Goal: Transaction & Acquisition: Register for event/course

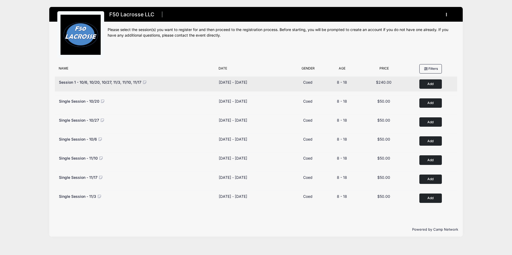
click at [429, 85] on button "Add to Cart" at bounding box center [430, 83] width 22 height 9
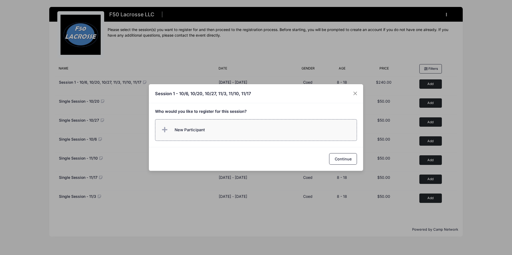
click at [270, 136] on label "New Participant" at bounding box center [256, 130] width 202 height 22
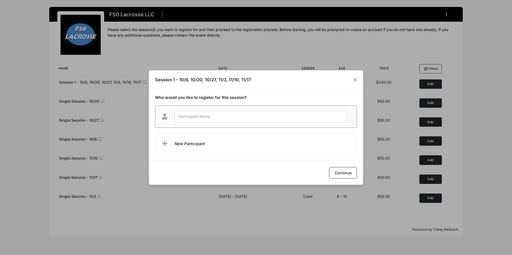
click at [231, 116] on input "text" at bounding box center [260, 117] width 173 height 12
click at [351, 82] on div "Session 1 - 10/6, 10/20, 10/27, 11/3, 11/10, 11/17 Who would you like to regist…" at bounding box center [256, 127] width 512 height 255
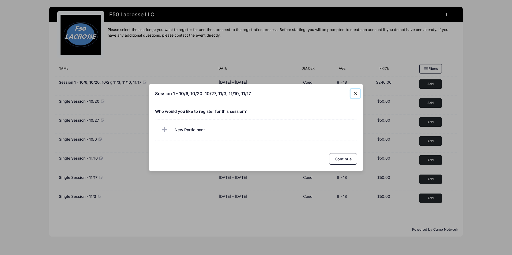
drag, startPoint x: 351, startPoint y: 91, endPoint x: 353, endPoint y: 91, distance: 2.7
click at [352, 91] on button "Close" at bounding box center [355, 94] width 10 height 10
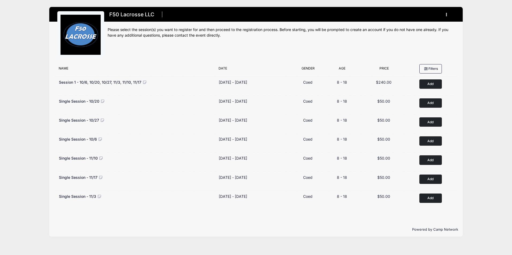
click at [445, 16] on button "button" at bounding box center [447, 14] width 14 height 9
click at [415, 29] on link "My Account" at bounding box center [421, 28] width 62 height 10
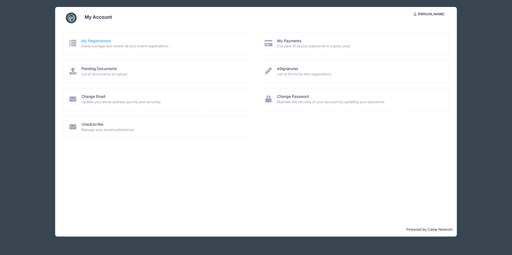
click at [96, 43] on link "My Registrations" at bounding box center [95, 41] width 29 height 6
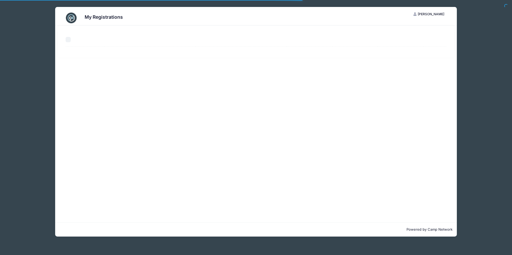
select select "50"
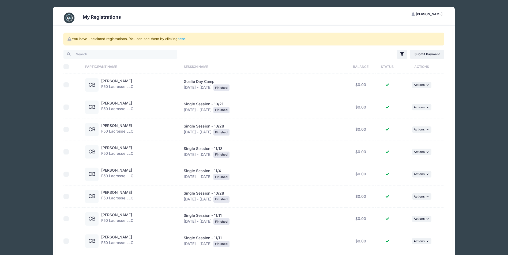
click at [70, 17] on img at bounding box center [69, 18] width 11 height 11
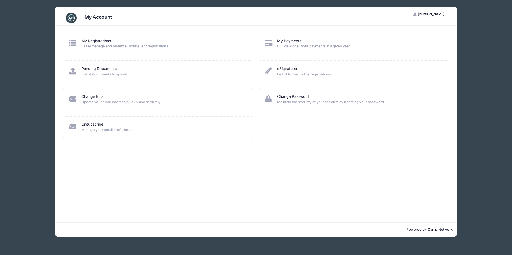
click at [77, 17] on div "My Account" at bounding box center [256, 17] width 386 height 15
click at [72, 15] on img at bounding box center [71, 18] width 11 height 11
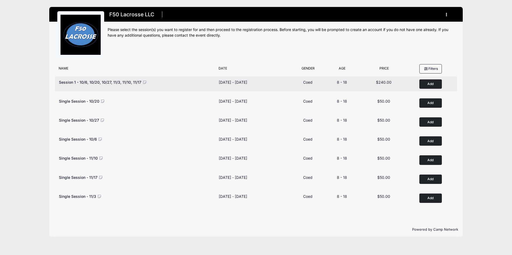
click at [427, 86] on button "Add to Cart" at bounding box center [430, 83] width 22 height 9
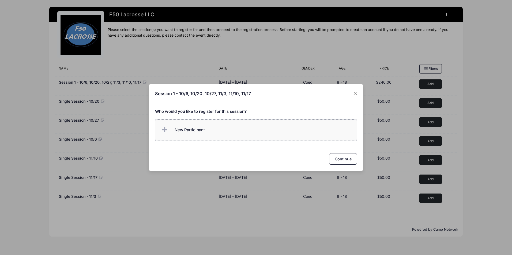
click at [206, 138] on label "New Participant" at bounding box center [256, 130] width 202 height 22
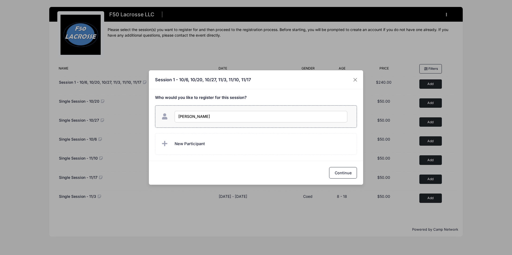
type input "Chase Bosack"
checkbox input "true"
click at [234, 145] on label "New Participant" at bounding box center [256, 144] width 202 height 22
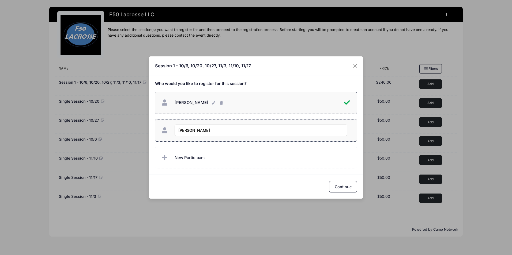
type input "[PERSON_NAME]"
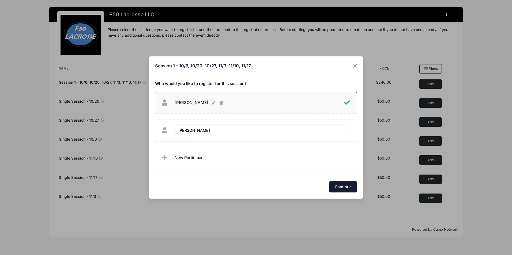
checkbox input "true"
click at [344, 186] on button "Continue" at bounding box center [343, 187] width 28 height 12
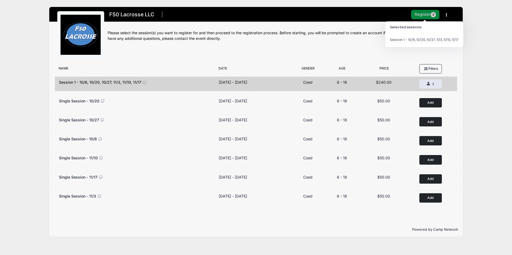
click at [425, 11] on button "Register 2" at bounding box center [425, 14] width 28 height 9
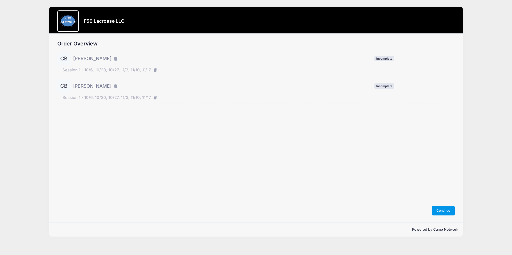
click at [439, 214] on button "Continue" at bounding box center [443, 210] width 23 height 9
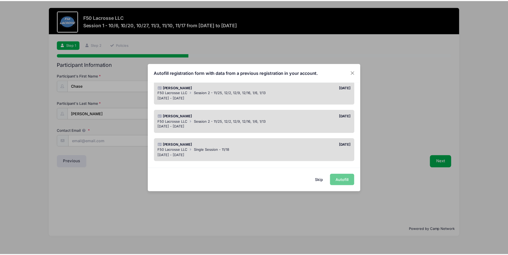
scroll to position [89, 0]
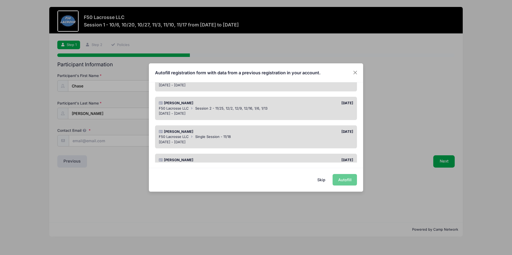
click at [245, 108] on span "Session 2 - 11/25, 12/2, 12/9, 12/16, 1/6, 1/13" at bounding box center [231, 108] width 72 height 4
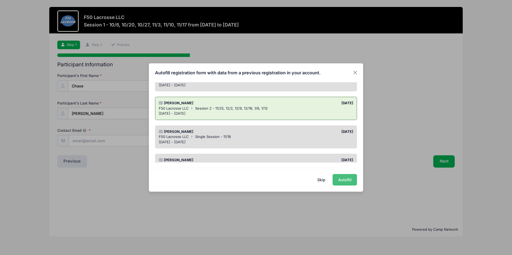
click at [350, 179] on button "Autofill" at bounding box center [344, 180] width 24 height 12
type input "bbos0220@gmail.com"
checkbox input "true"
type input "02/15/2012"
type input "69 Sturbridge Lane"
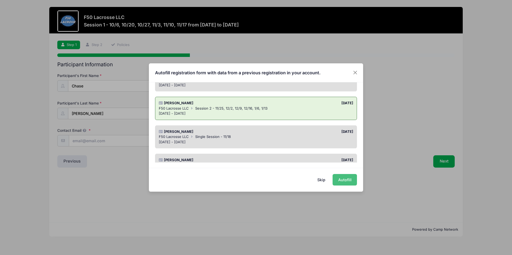
type input "Pittsford"
select select "NY"
type input "14534"
type input "Brendan Bosack"
type input "3122138889"
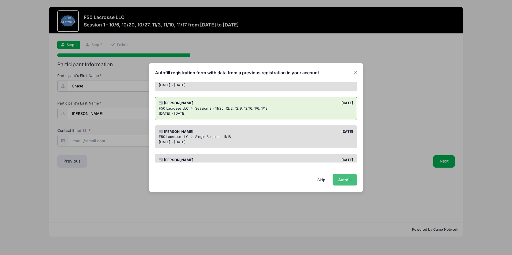
type input "bbos0220@gmail.com"
type input "Grizzly 2030"
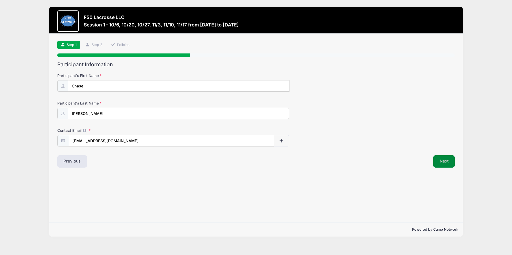
click at [439, 158] on button "Next" at bounding box center [444, 161] width 22 height 12
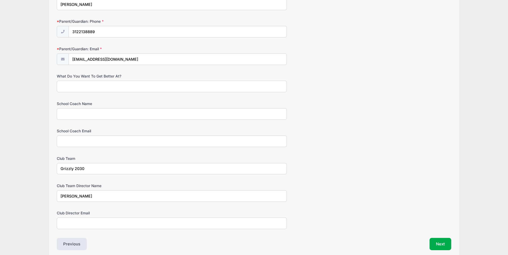
scroll to position [268, 0]
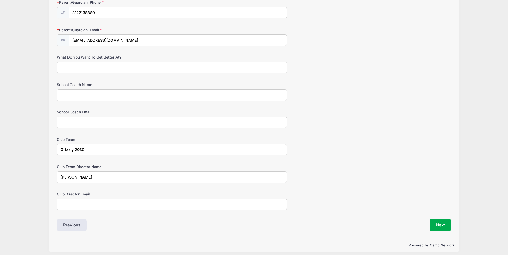
drag, startPoint x: 58, startPoint y: 177, endPoint x: 0, endPoint y: 171, distance: 57.9
type input "Nick Ballou"
click at [116, 93] on input "School Coach Name" at bounding box center [172, 95] width 230 height 12
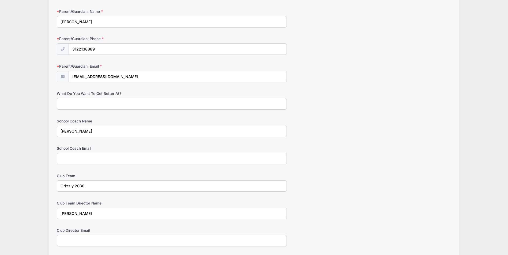
scroll to position [272, 0]
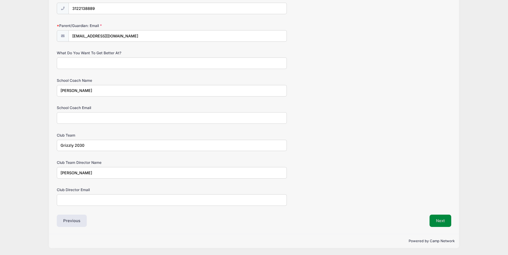
type input "Alex Gray"
click at [441, 224] on button "Next" at bounding box center [440, 221] width 22 height 12
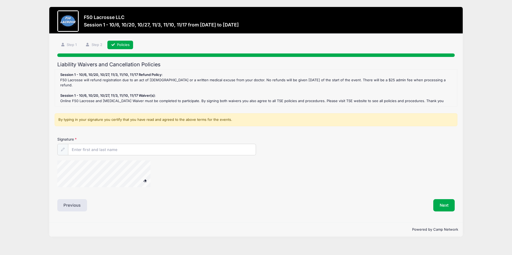
scroll to position [0, 0]
click at [94, 144] on input "Signature" at bounding box center [161, 150] width 187 height 12
type input "[PERSON_NAME] [PERSON_NAME]"
click at [438, 199] on button "Next" at bounding box center [444, 205] width 22 height 12
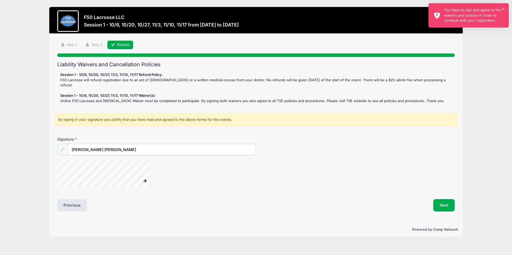
click at [500, 9] on div "You have to sign and agree to the waivers and policies in order to continue wit…" at bounding box center [474, 15] width 60 height 16
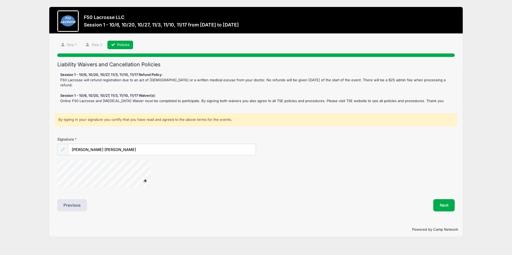
click at [75, 189] on div "Liability Waivers and Cancellation Policies Session 1 - 10/6, 10/20, 10/27, 11/…" at bounding box center [255, 137] width 397 height 150
drag, startPoint x: 91, startPoint y: 152, endPoint x: 85, endPoint y: 184, distance: 33.0
click at [85, 189] on div "Liability Waivers and Cancellation Policies Session 1 - 10/6, 10/20, 10/27, 11/…" at bounding box center [255, 137] width 397 height 150
click at [444, 200] on button "Next" at bounding box center [444, 205] width 22 height 12
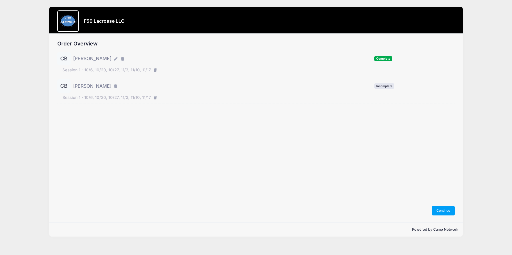
click at [90, 88] on span "[PERSON_NAME]" at bounding box center [92, 86] width 38 height 7
click at [441, 209] on button "Continue" at bounding box center [443, 210] width 23 height 9
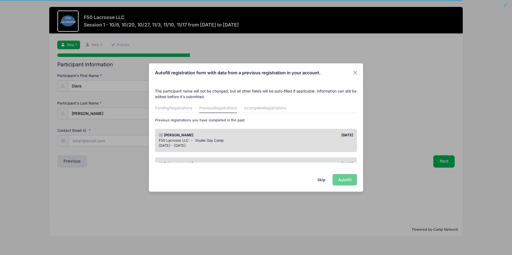
click at [187, 138] on div "[PERSON_NAME]" at bounding box center [206, 135] width 100 height 5
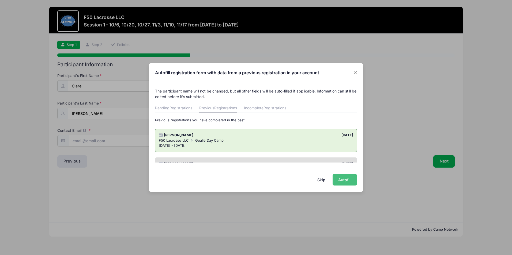
click at [345, 179] on button "Autofill" at bounding box center [344, 180] width 24 height 12
type input "[EMAIL_ADDRESS][DOMAIN_NAME]"
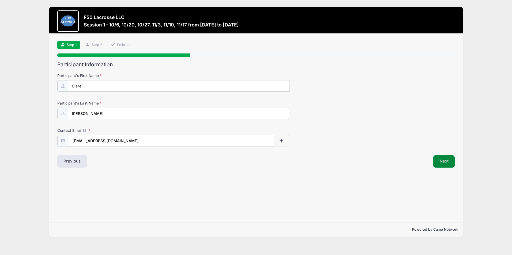
click at [446, 160] on button "Next" at bounding box center [444, 161] width 22 height 12
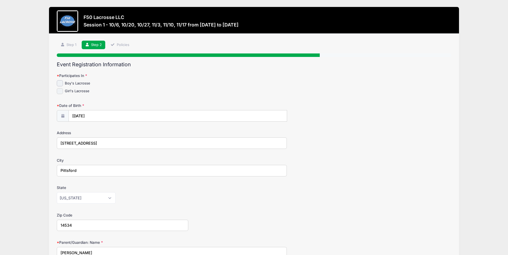
click at [62, 91] on input "Girl's Lacrosse" at bounding box center [60, 91] width 6 height 6
checkbox input "true"
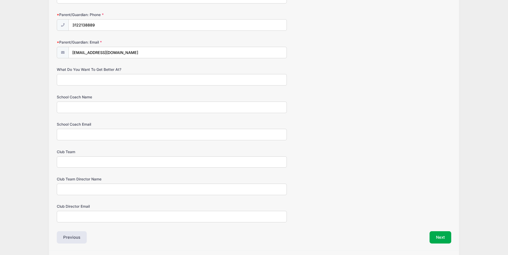
scroll to position [268, 0]
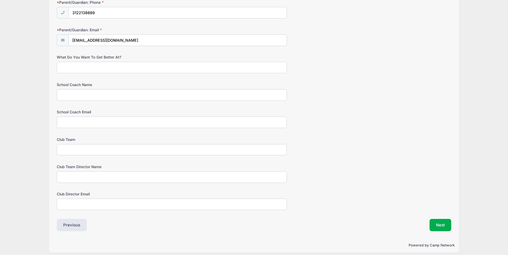
click at [113, 174] on input "Club Team Director Name" at bounding box center [172, 178] width 230 height 12
paste input "[PERSON_NAME]"
type input "[PERSON_NAME]"
click at [108, 147] on input "Club Team" at bounding box center [172, 150] width 230 height 12
type input "FCA Upstate"
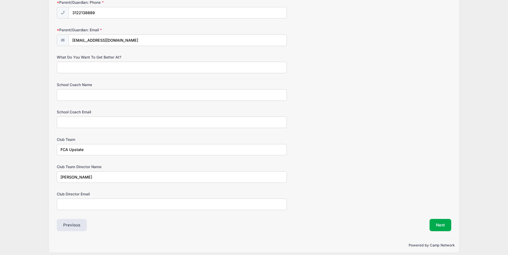
click at [99, 92] on input "School Coach Name" at bounding box center [172, 95] width 230 height 12
paste input "Tim Parrinello"
type input "Tim Parrinello"
click at [437, 219] on button "Next" at bounding box center [440, 225] width 22 height 12
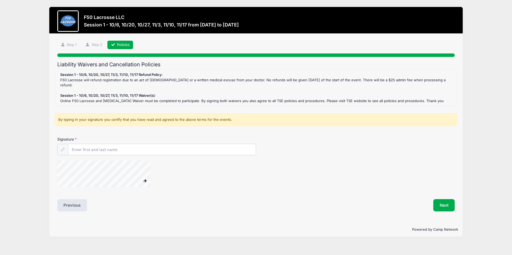
scroll to position [0, 0]
click at [129, 144] on input "Signature" at bounding box center [161, 150] width 187 height 12
type input "Brendan Brian Bosack"
click at [88, 191] on div "Liability Waivers and Cancellation Policies Session 1 - 10/6, 10/20, 10/27, 11/…" at bounding box center [255, 137] width 397 height 151
click at [442, 203] on button "Next" at bounding box center [444, 205] width 22 height 12
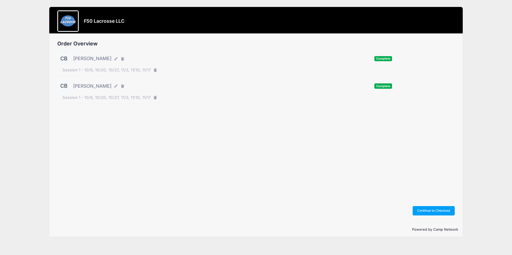
drag, startPoint x: 83, startPoint y: 71, endPoint x: 92, endPoint y: 70, distance: 8.8
click at [92, 70] on span "Session 1 - 10/6, 10/20, 10/27, 11/3, 11/10, 11/17" at bounding box center [106, 70] width 89 height 6
drag, startPoint x: 92, startPoint y: 70, endPoint x: 89, endPoint y: 71, distance: 3.5
click at [89, 71] on span "Session 1 - 10/6, 10/20, 10/27, 11/3, 11/10, 11/17" at bounding box center [106, 70] width 89 height 6
drag, startPoint x: 85, startPoint y: 68, endPoint x: 112, endPoint y: 67, distance: 27.1
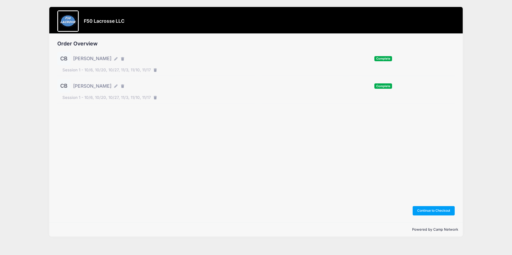
click at [112, 67] on span "Session 1 - 10/6, 10/20, 10/27, 11/3, 11/10, 11/17" at bounding box center [106, 70] width 89 height 6
drag, startPoint x: 112, startPoint y: 67, endPoint x: 89, endPoint y: 68, distance: 23.0
click at [90, 68] on span "Session 1 - 10/6, 10/20, 10/27, 11/3, 11/10, 11/17" at bounding box center [106, 70] width 89 height 6
click at [83, 71] on span "Session 1 - 10/6, 10/20, 10/27, 11/3, 11/10, 11/17" at bounding box center [106, 70] width 89 height 6
drag, startPoint x: 85, startPoint y: 71, endPoint x: 149, endPoint y: 69, distance: 63.7
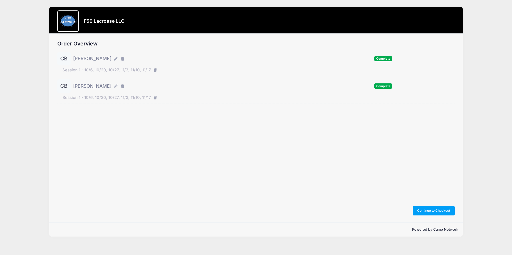
click at [149, 69] on span "Session 1 - 10/6, 10/20, 10/27, 11/3, 11/10, 11/17" at bounding box center [106, 70] width 89 height 6
copy span "10/6, 10/20, 10/27, 11/3, 11/10, 11/17"
click at [434, 211] on button "Continue to Checkout" at bounding box center [433, 210] width 42 height 9
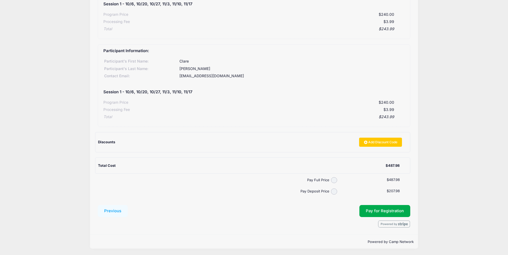
scroll to position [96, 0]
click at [333, 178] on input "Pay Full Price" at bounding box center [334, 180] width 6 height 6
radio input "true"
click at [379, 207] on button "Pay for Registration" at bounding box center [384, 211] width 51 height 12
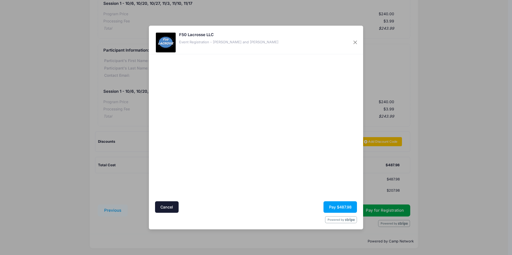
click at [311, 176] on div at bounding box center [308, 128] width 98 height 142
click at [338, 207] on button "Pay $487.98" at bounding box center [339, 208] width 33 height 12
